Goal: Information Seeking & Learning: Find specific fact

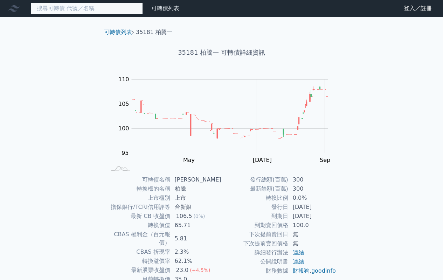
click at [55, 11] on input at bounding box center [87, 8] width 112 height 12
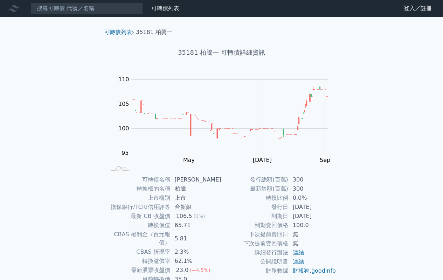
click at [42, 179] on div "可轉債列表 財務數據 可轉債列表 財務數據 登入／註冊 登入／註冊 可轉債列表 › 35181 柏騰一 35181 柏騰一 可轉債詳細資訊 Zoom Out …" at bounding box center [221, 166] width 443 height 333
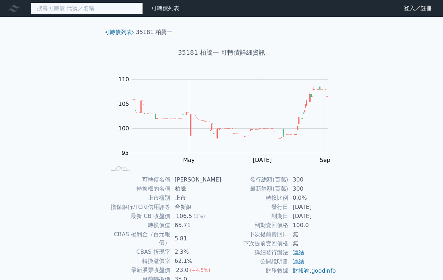
click at [90, 8] on input at bounding box center [87, 8] width 112 height 12
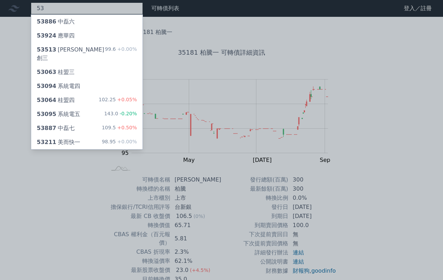
type input "5"
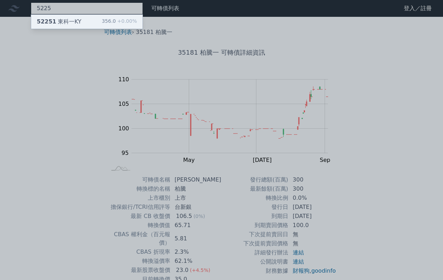
type input "5225"
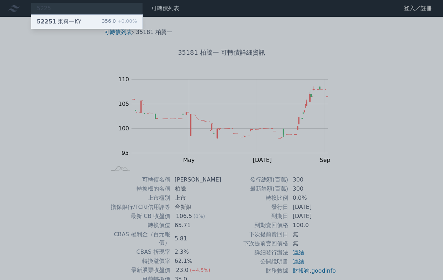
click at [84, 20] on div "52251 東科一KY 356.0 +0.00%" at bounding box center [86, 22] width 111 height 14
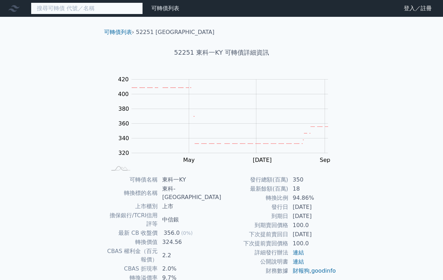
click at [81, 8] on input at bounding box center [87, 8] width 112 height 12
type input "6"
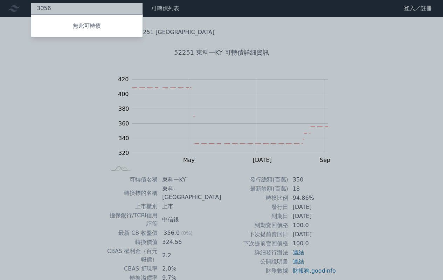
type input "3056"
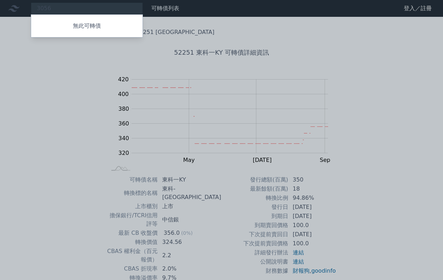
drag, startPoint x: 69, startPoint y: 105, endPoint x: 67, endPoint y: 89, distance: 16.6
click at [68, 105] on div at bounding box center [221, 140] width 443 height 280
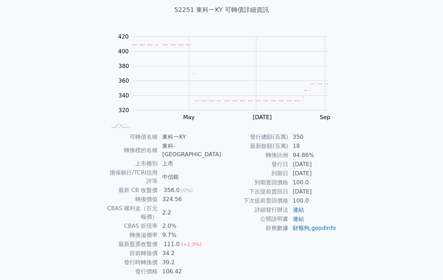
scroll to position [45, 0]
